Goal: Task Accomplishment & Management: Complete application form

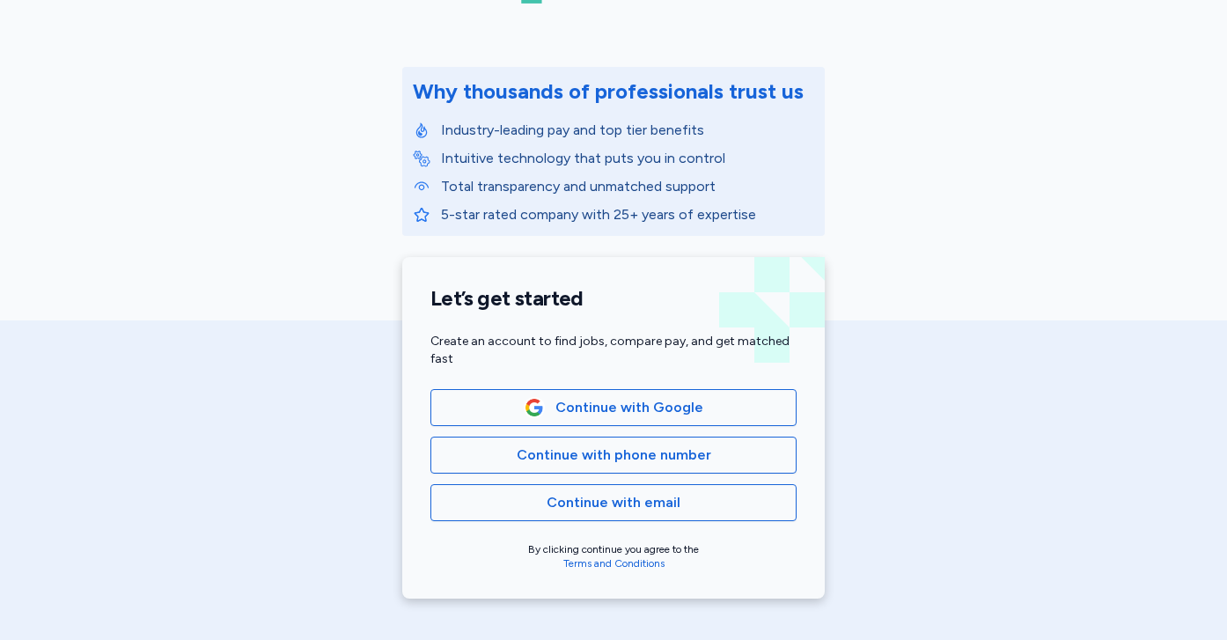
scroll to position [284, 0]
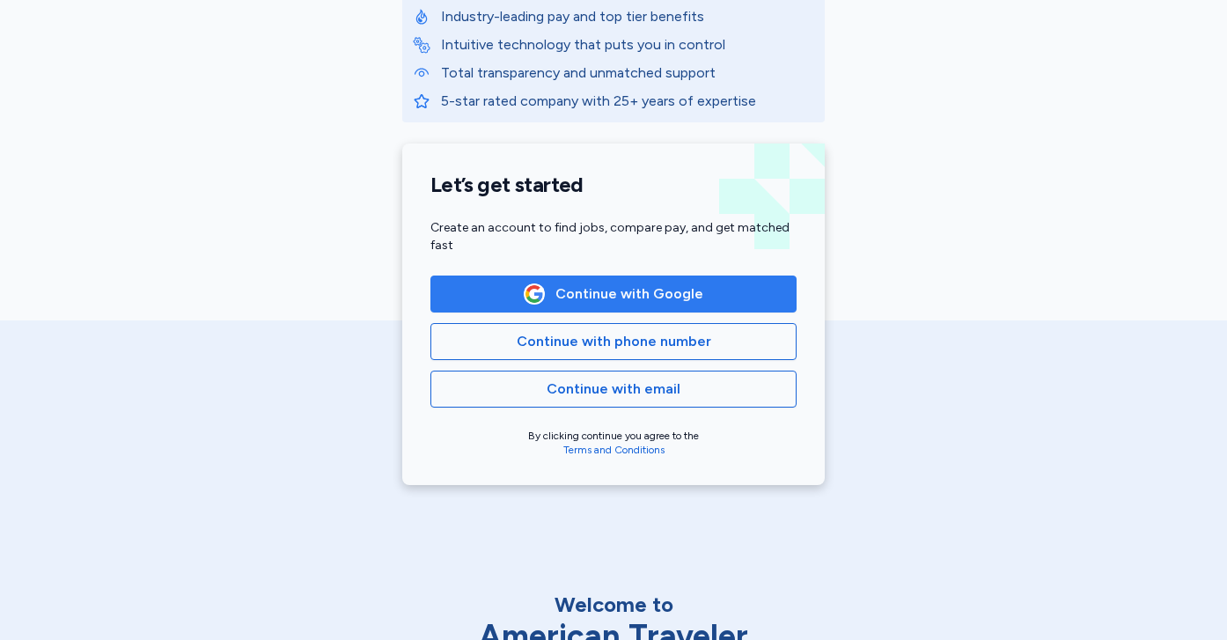
click at [682, 298] on span "Continue with Google" at bounding box center [629, 293] width 148 height 21
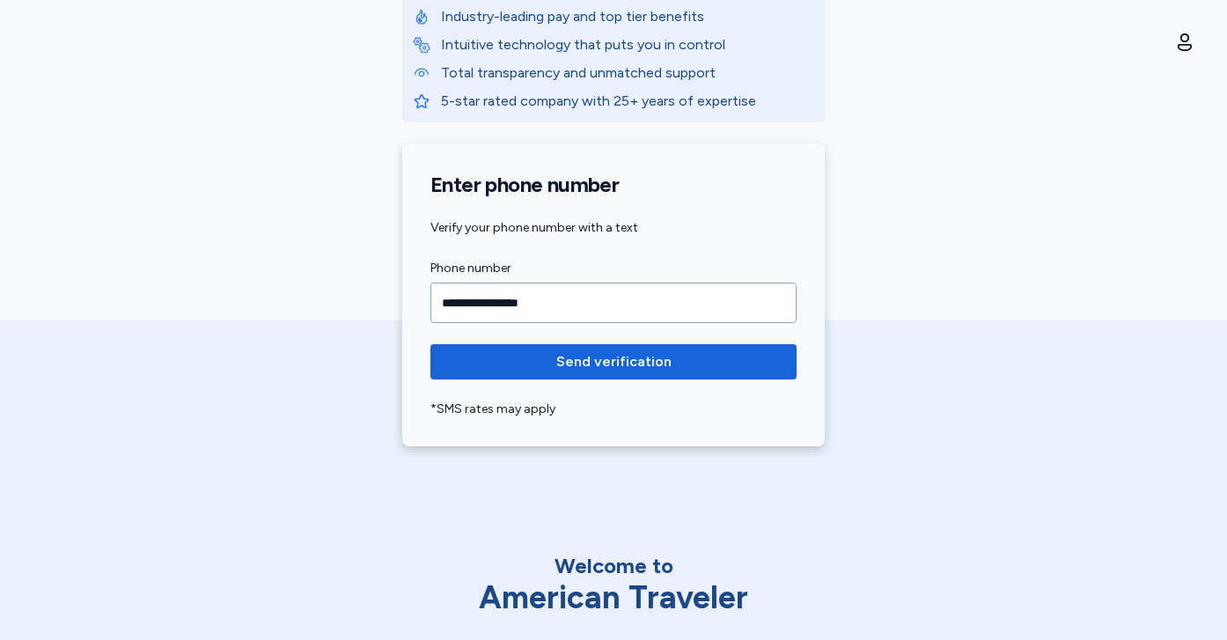
type input "**********"
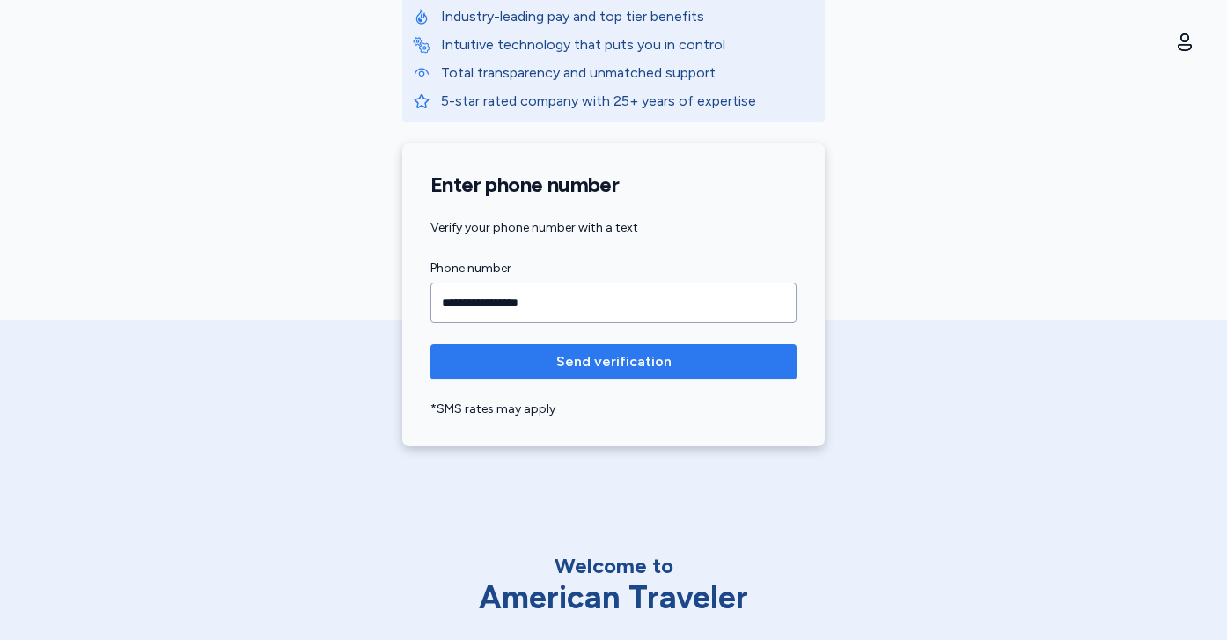
click at [729, 370] on span "Send verification" at bounding box center [613, 361] width 338 height 21
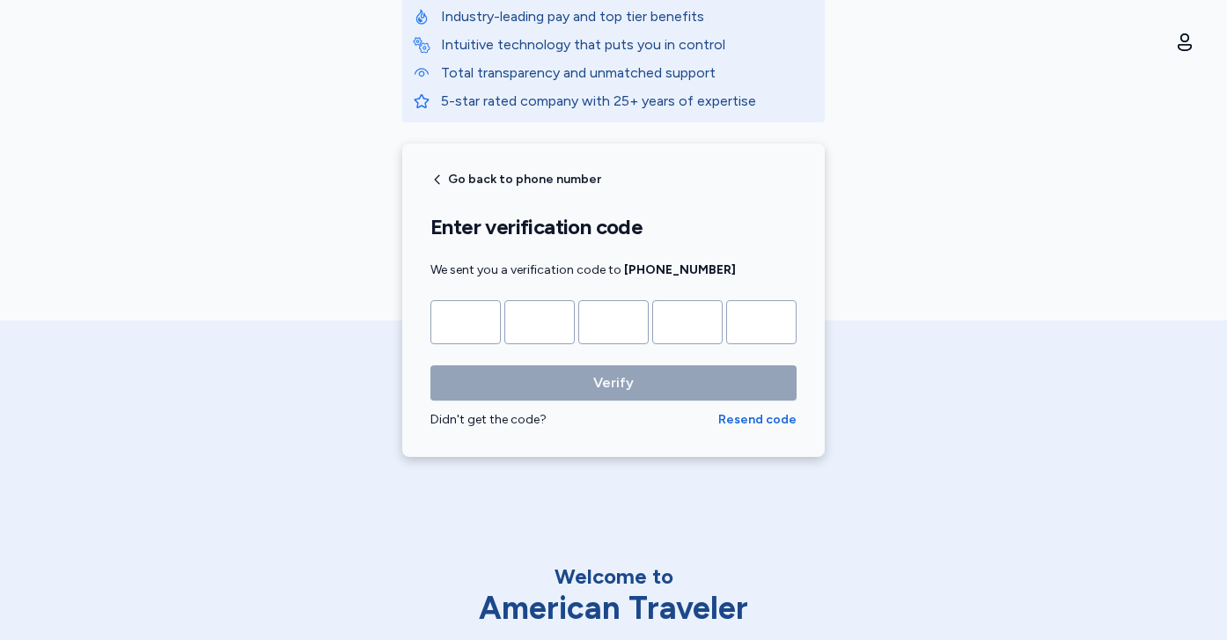
type input "*"
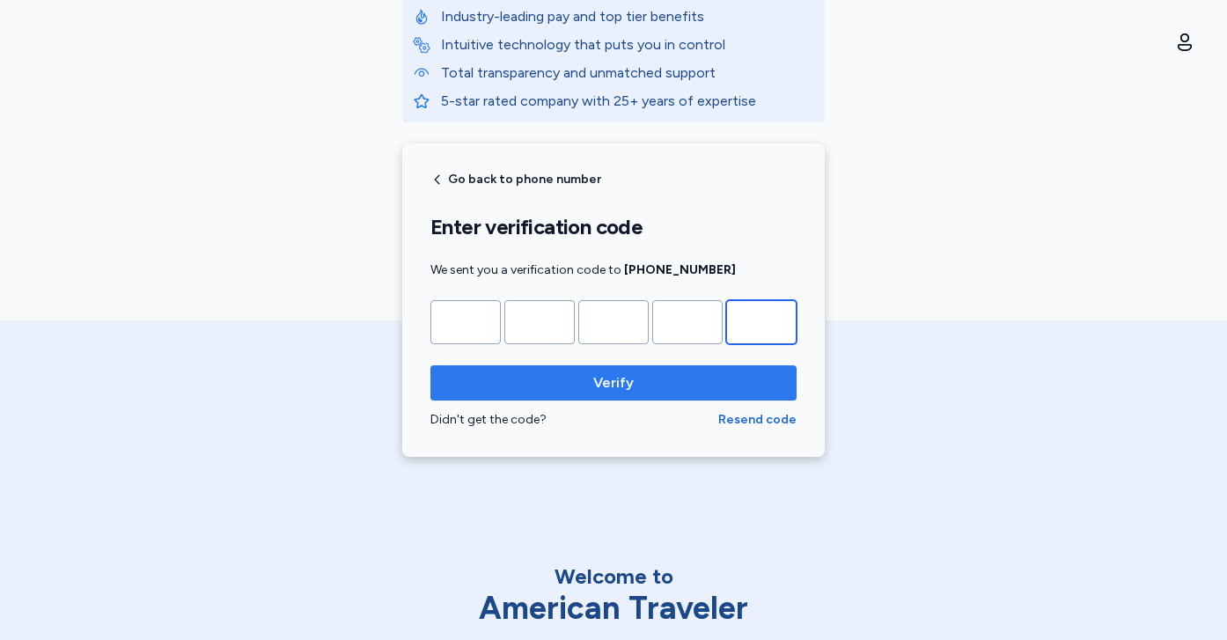
type input "*"
click at [710, 397] on button "Verify" at bounding box center [613, 382] width 366 height 35
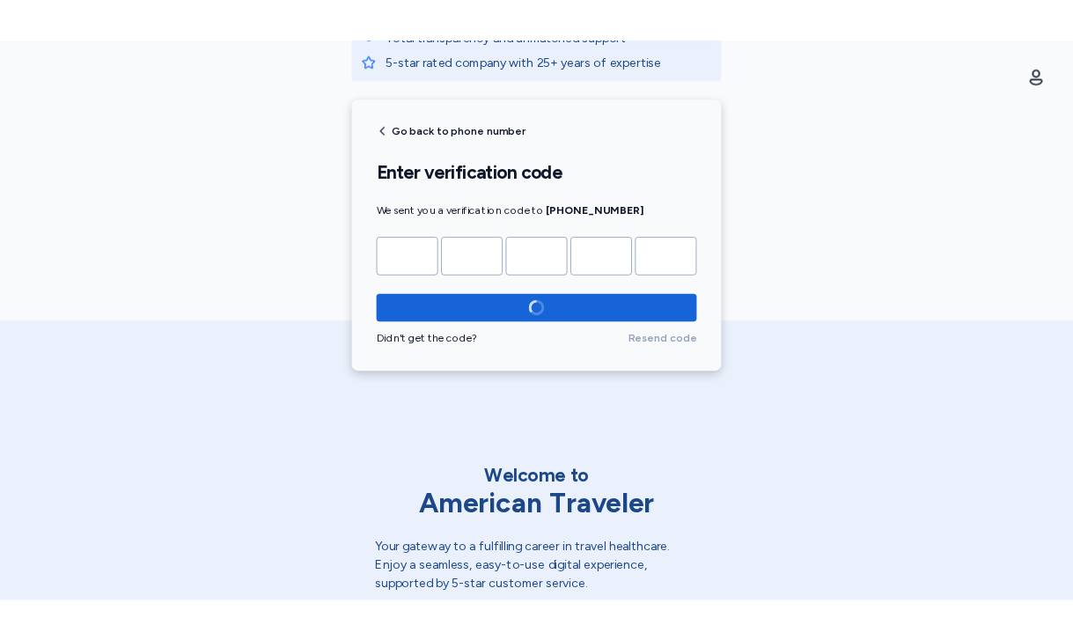
scroll to position [414, 0]
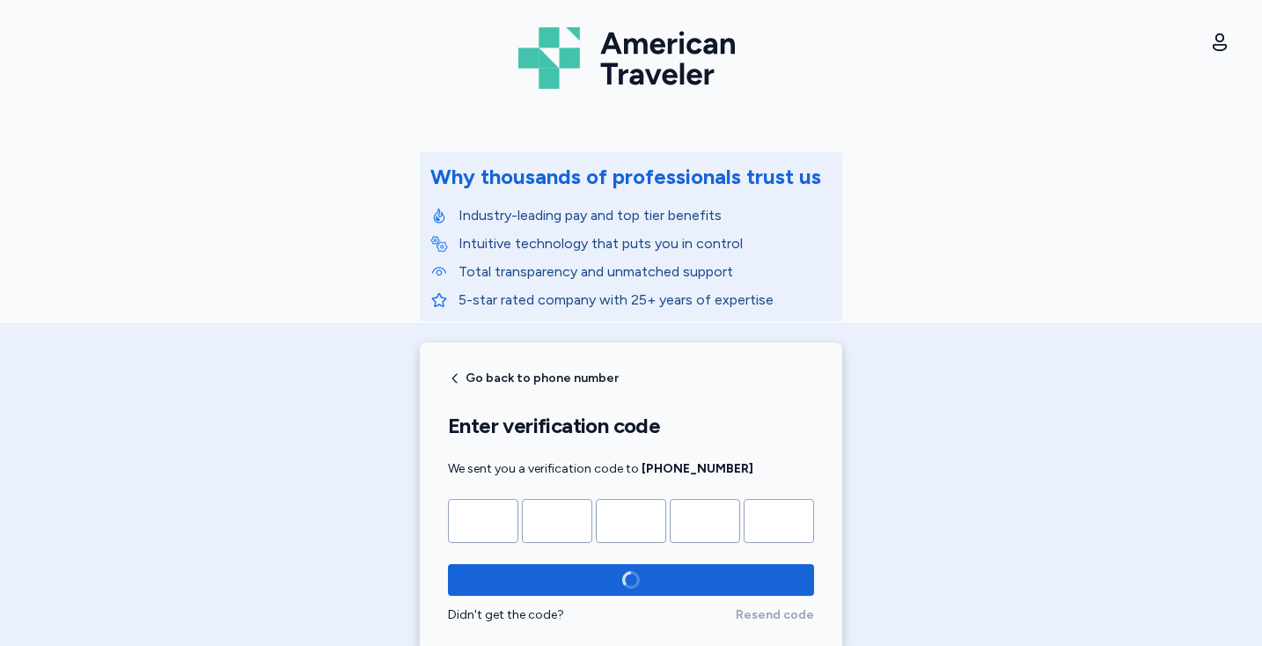
scroll to position [0, 0]
